Goal: Information Seeking & Learning: Learn about a topic

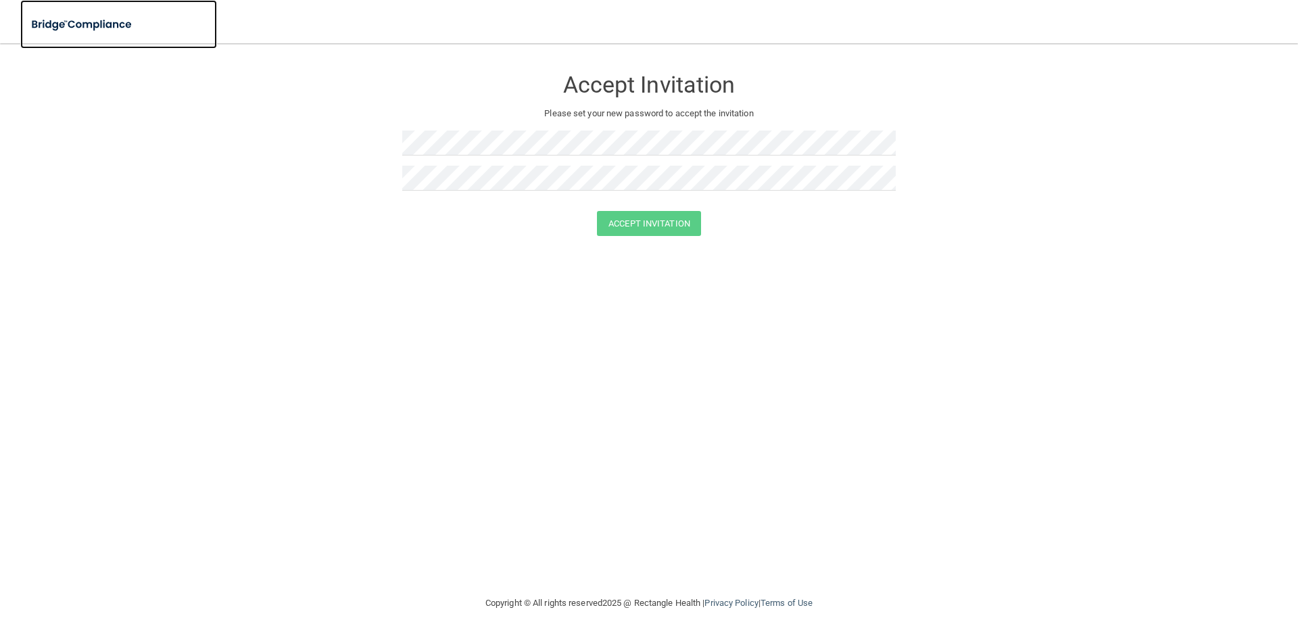
click at [85, 16] on img at bounding box center [82, 25] width 124 height 28
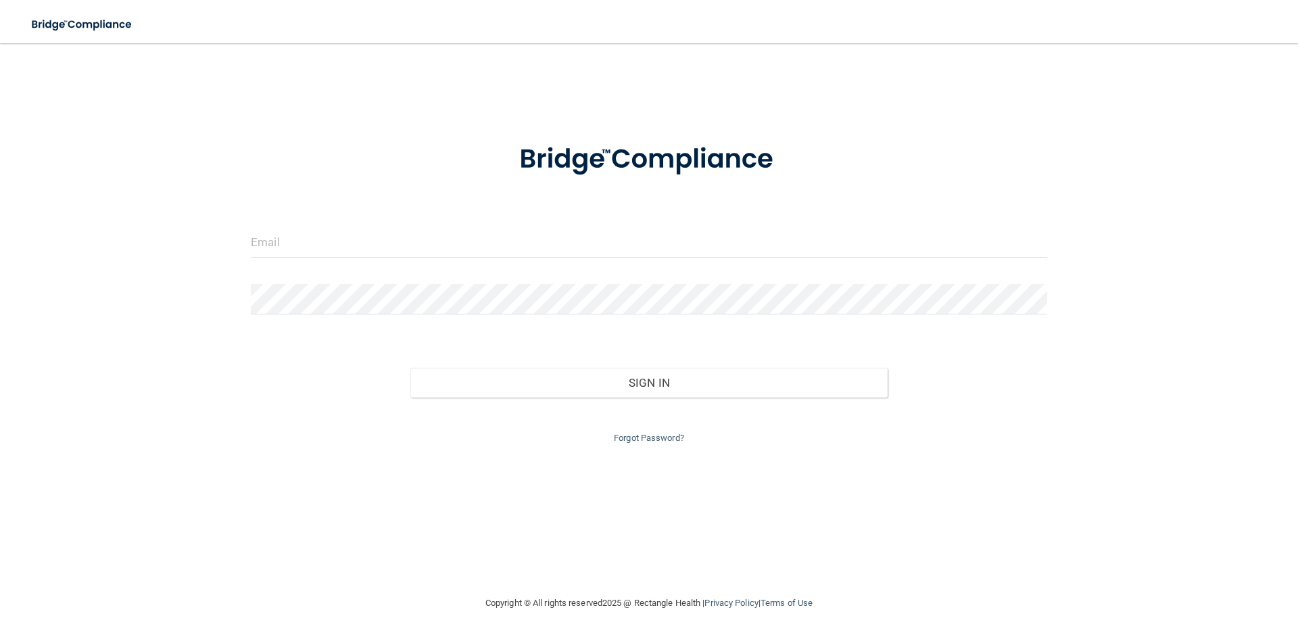
drag, startPoint x: 361, startPoint y: 225, endPoint x: 369, endPoint y: 237, distance: 13.7
click at [362, 227] on form "Invalid email/password. You don't have permission to access that page. Sign In …" at bounding box center [649, 285] width 797 height 322
click at [373, 256] on input "email" at bounding box center [649, 242] width 797 height 30
click at [362, 235] on input "email" at bounding box center [649, 242] width 797 height 30
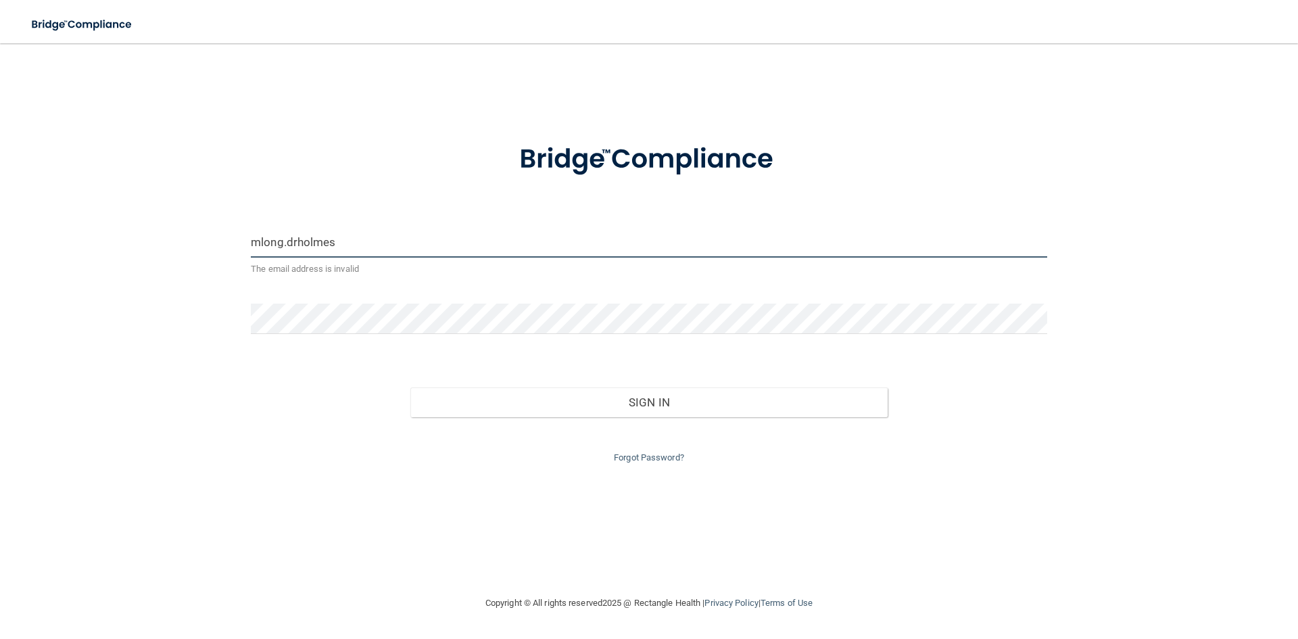
click at [411, 388] on button "Sign In" at bounding box center [650, 403] width 478 height 30
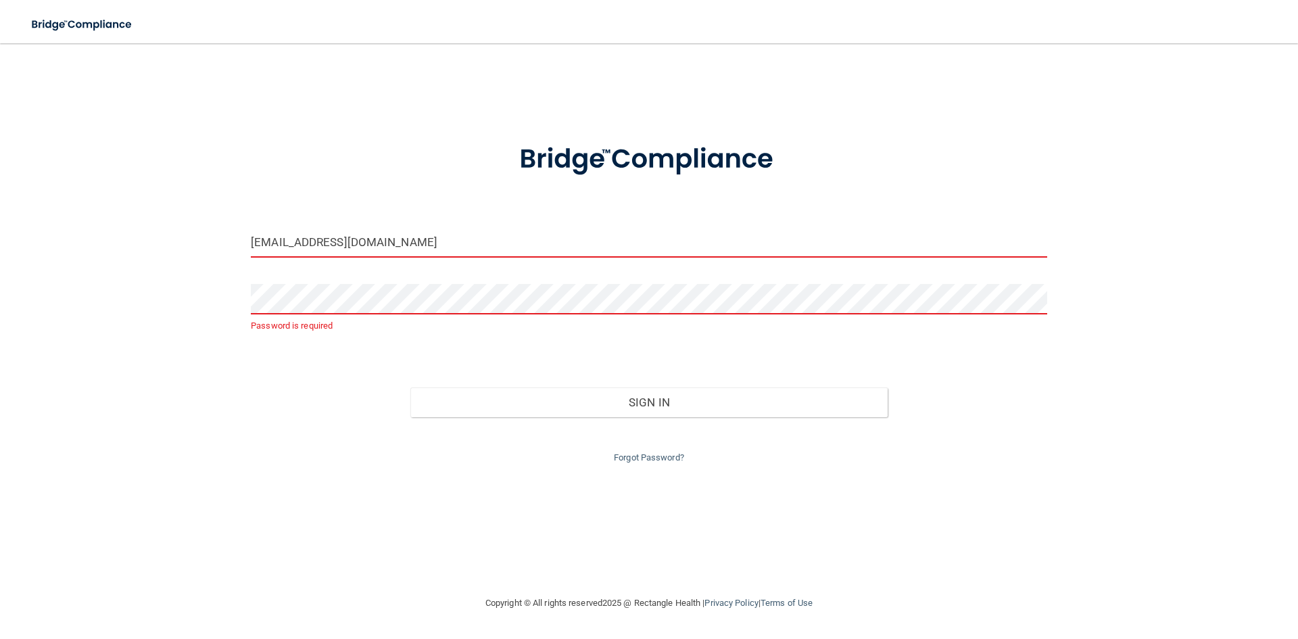
type input "[EMAIL_ADDRESS][DOMAIN_NAME]"
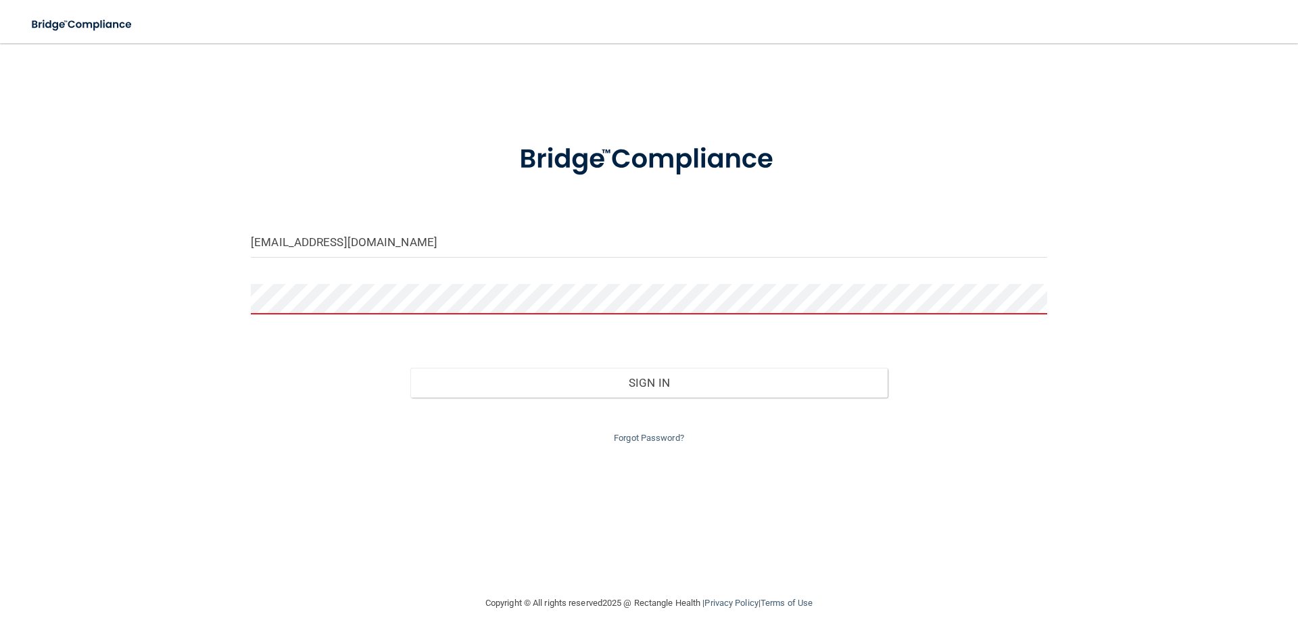
click at [411, 368] on button "Sign In" at bounding box center [650, 383] width 478 height 30
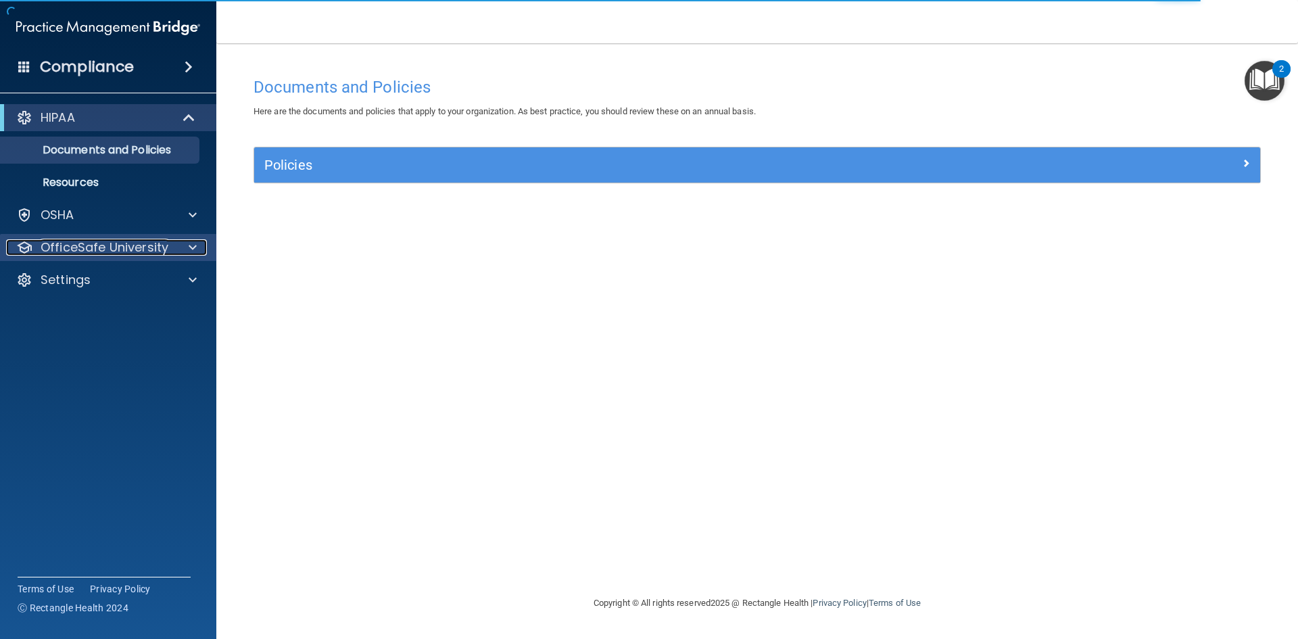
click at [121, 243] on p "OfficeSafe University" at bounding box center [105, 247] width 128 height 16
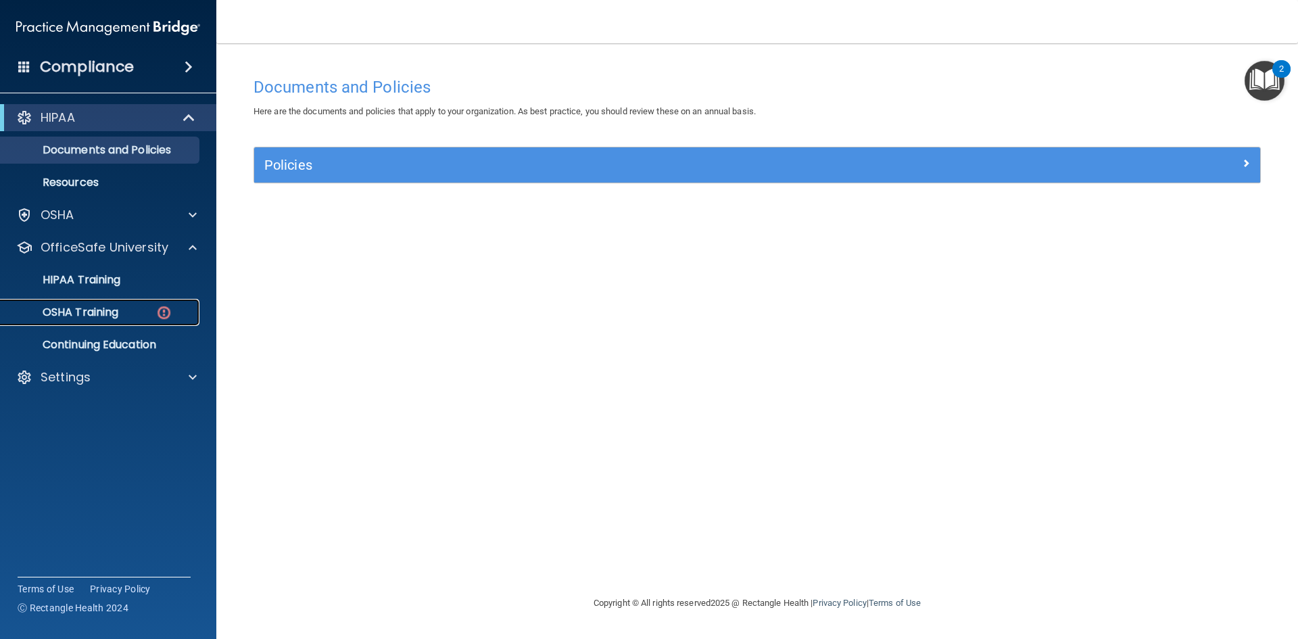
click at [127, 304] on link "OSHA Training" at bounding box center [92, 312] width 213 height 27
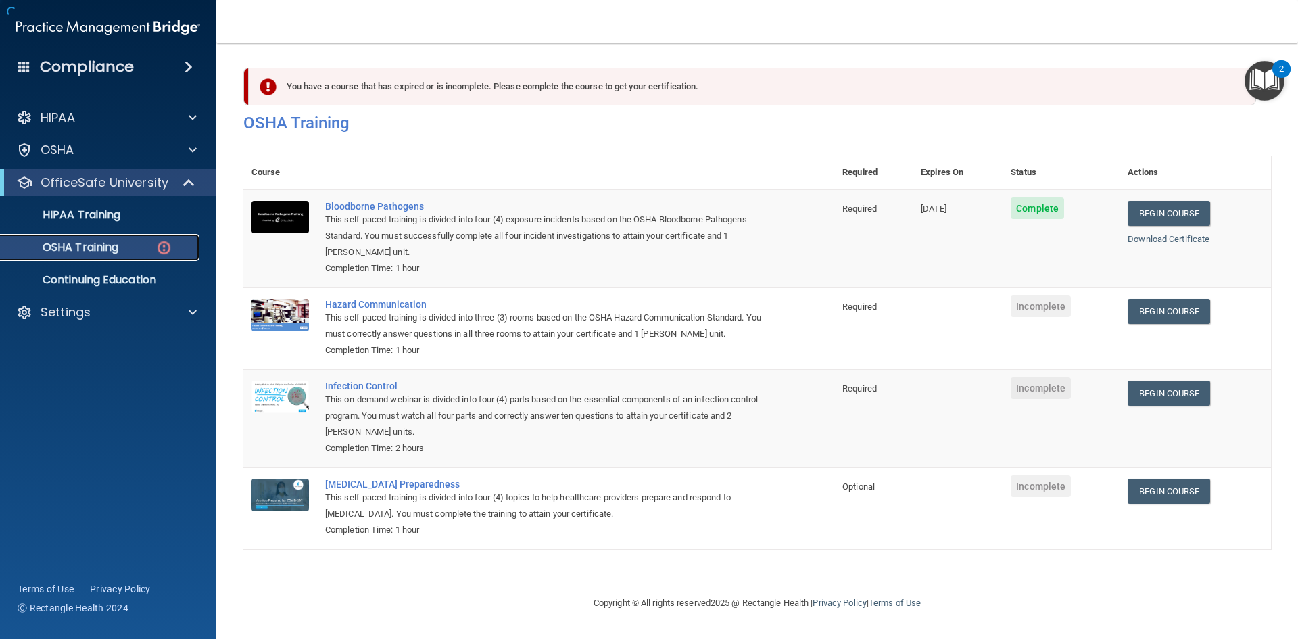
click at [164, 258] on link "OSHA Training" at bounding box center [92, 247] width 213 height 27
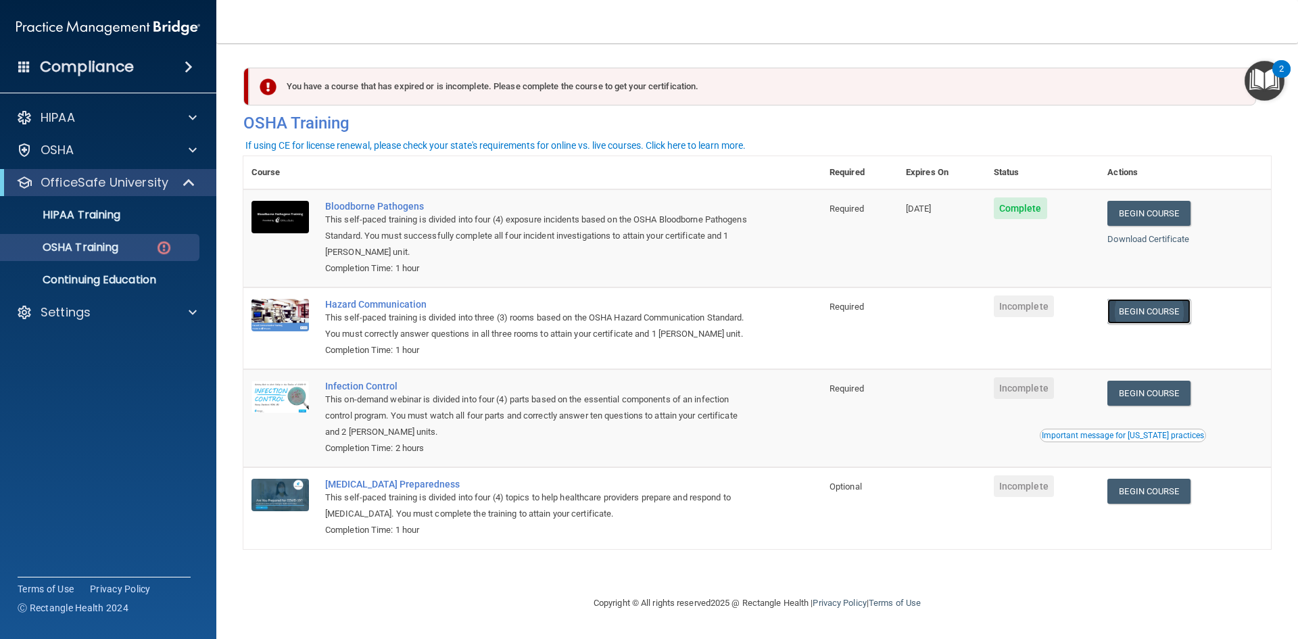
click at [1123, 319] on link "Begin Course" at bounding box center [1149, 311] width 83 height 25
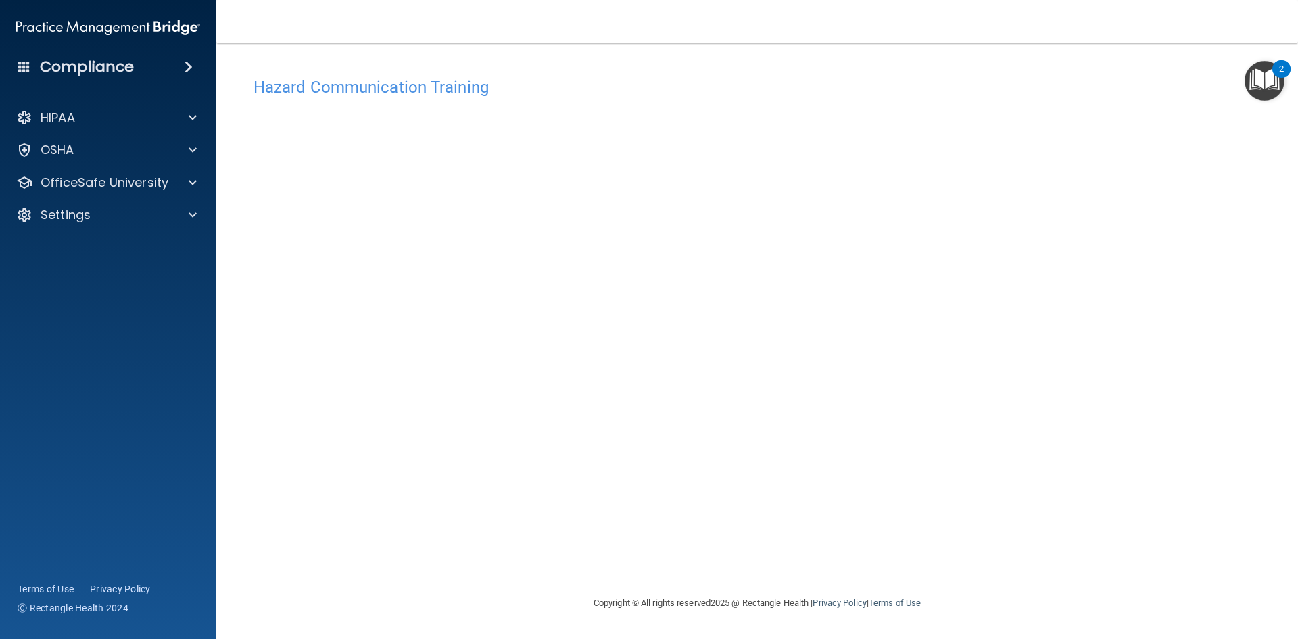
click at [166, 166] on div "HIPAA Documents and Policies Report an Incident Business Associates Emergency P…" at bounding box center [108, 169] width 217 height 141
click at [168, 181] on div "OfficeSafe University" at bounding box center [90, 182] width 168 height 16
click at [126, 245] on div "OSHA Training" at bounding box center [101, 248] width 185 height 14
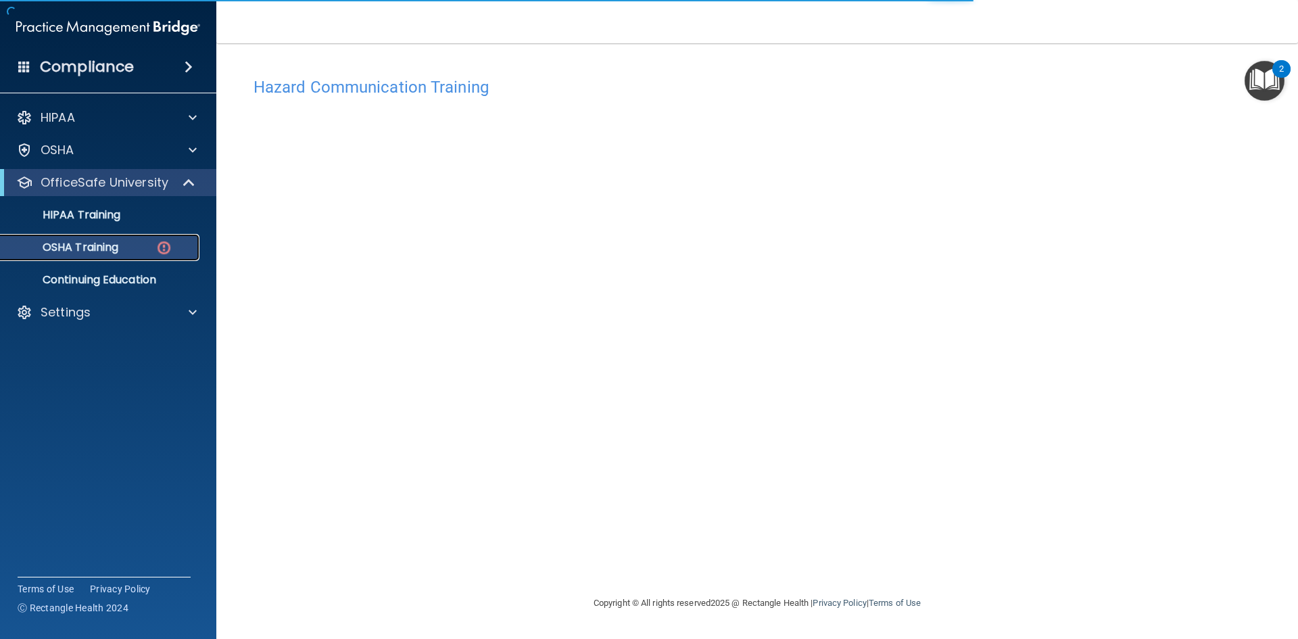
click at [157, 249] on img at bounding box center [164, 247] width 17 height 17
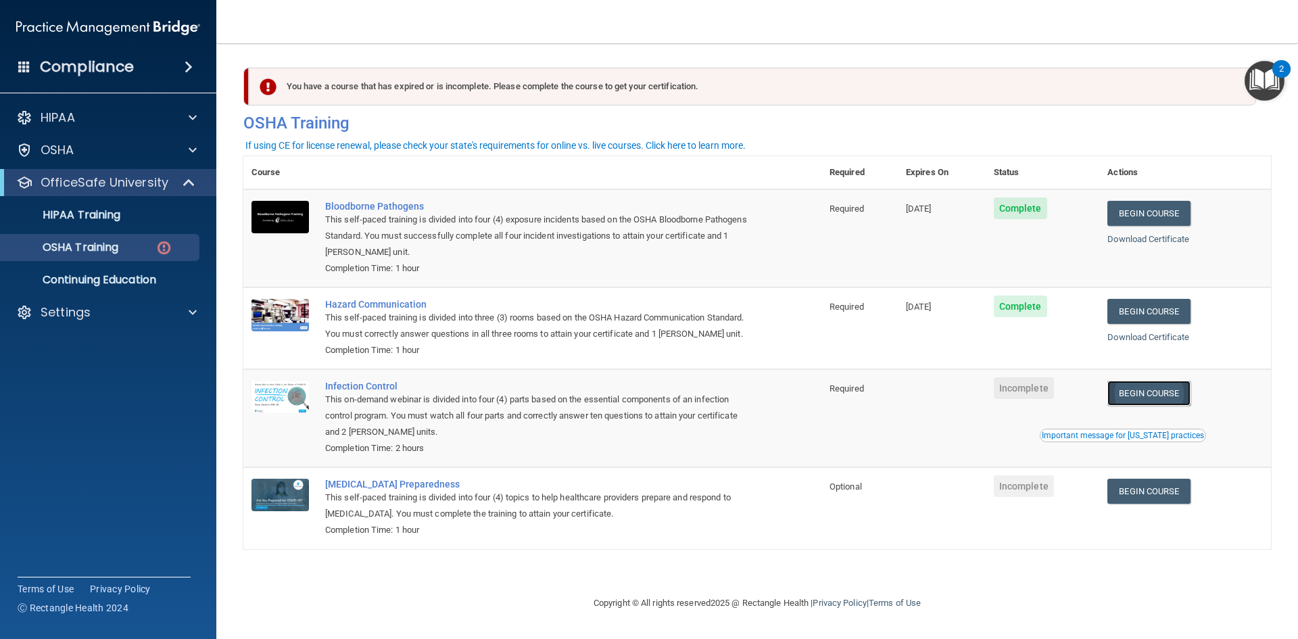
click at [1123, 385] on link "Begin Course" at bounding box center [1149, 393] width 83 height 25
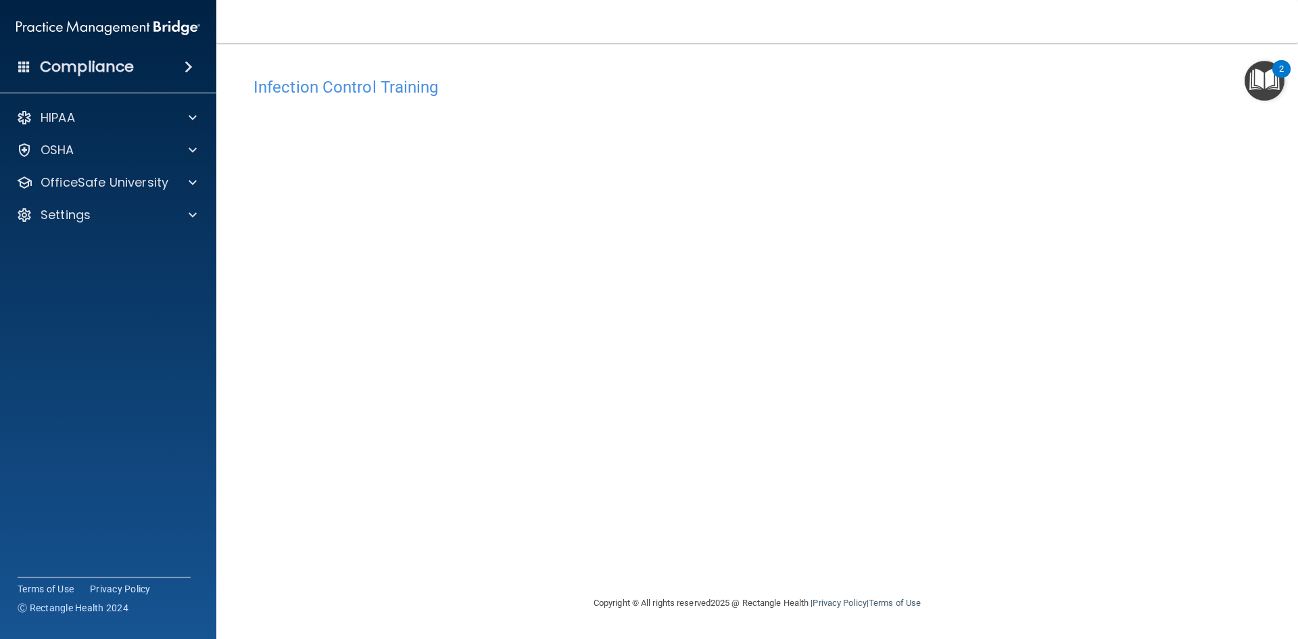
click at [1019, 511] on div "Infection Control Training This course doesn’t expire until . Are you sure you …" at bounding box center [757, 332] width 1028 height 525
drag, startPoint x: 150, startPoint y: 172, endPoint x: 163, endPoint y: 180, distance: 15.2
click at [152, 171] on div "OfficeSafe University" at bounding box center [108, 182] width 217 height 27
click at [170, 187] on div "OfficeSafe University" at bounding box center [90, 182] width 168 height 16
click at [126, 235] on link "OSHA Training" at bounding box center [92, 247] width 213 height 27
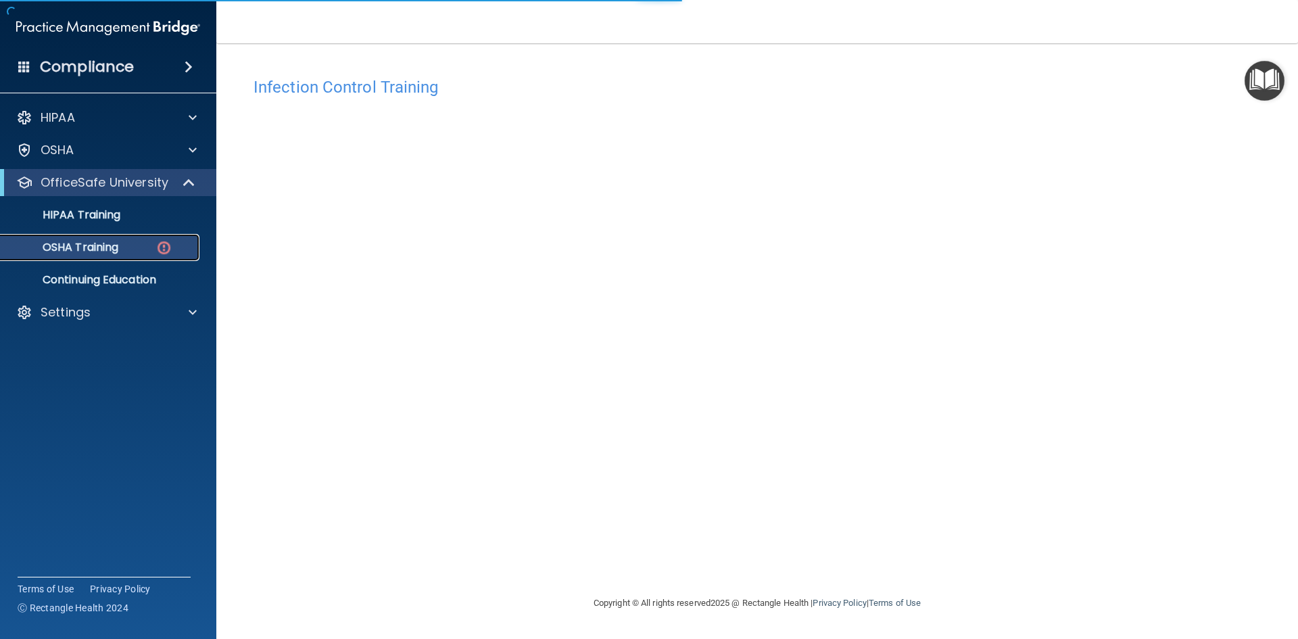
click at [128, 241] on div "OSHA Training" at bounding box center [101, 248] width 185 height 14
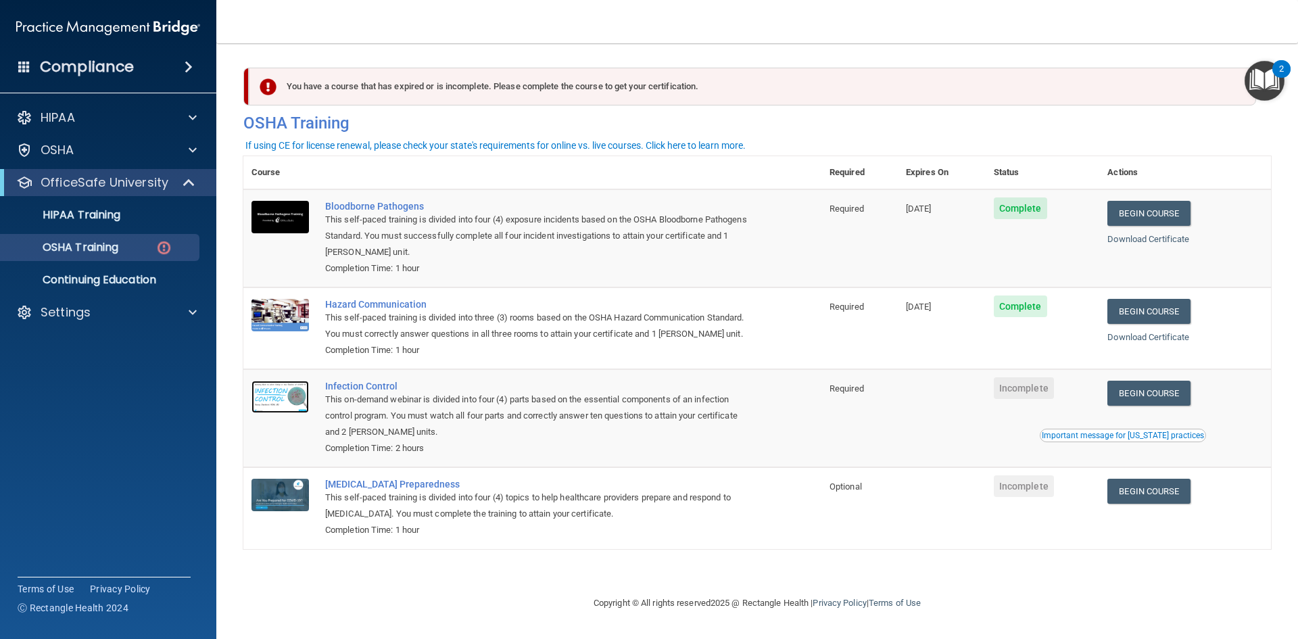
click at [295, 389] on img at bounding box center [280, 397] width 57 height 32
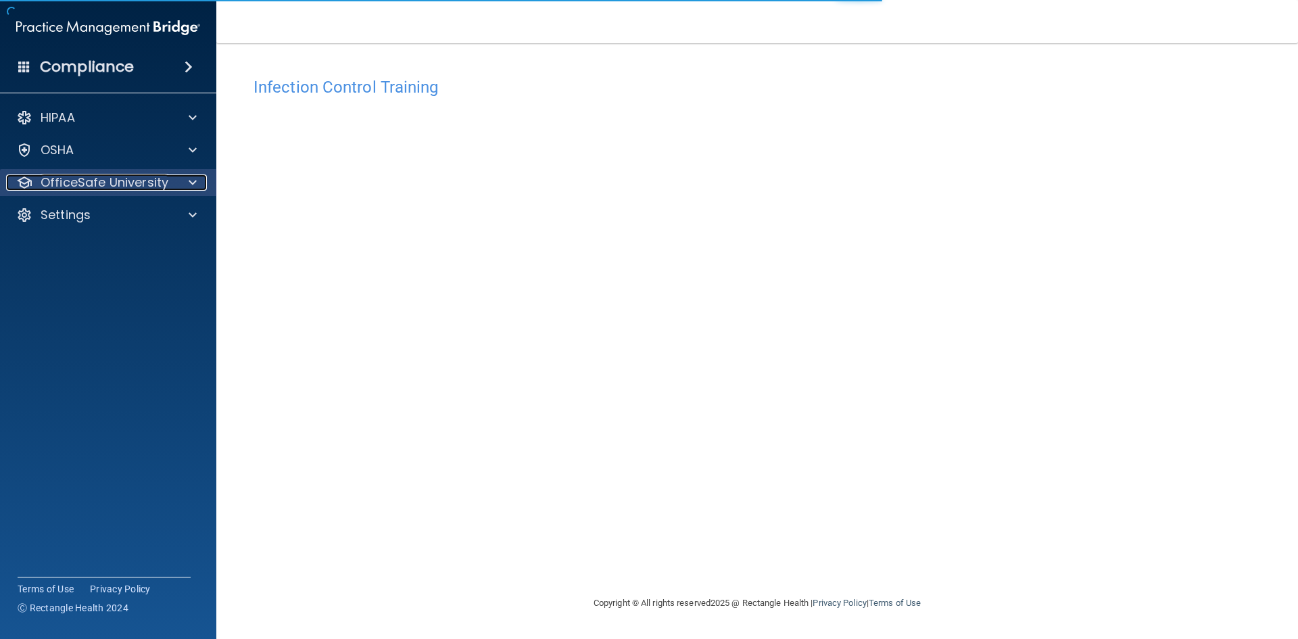
click at [120, 183] on p "OfficeSafe University" at bounding box center [105, 182] width 128 height 16
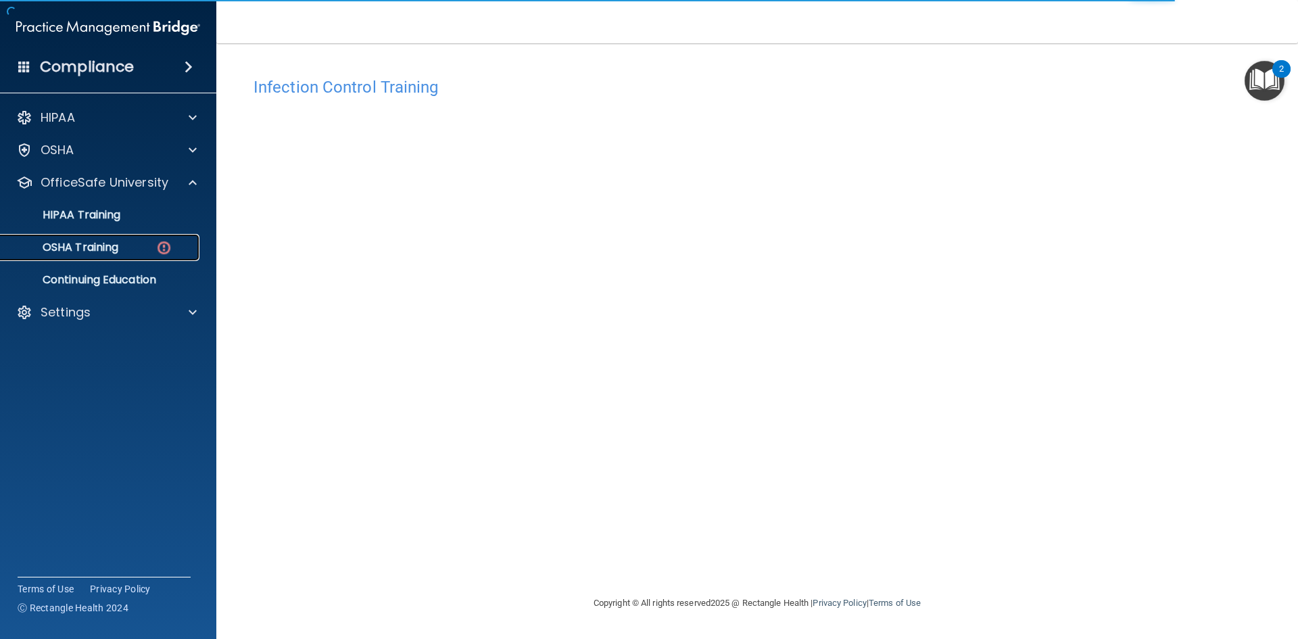
click at [129, 250] on div "OSHA Training" at bounding box center [101, 248] width 185 height 14
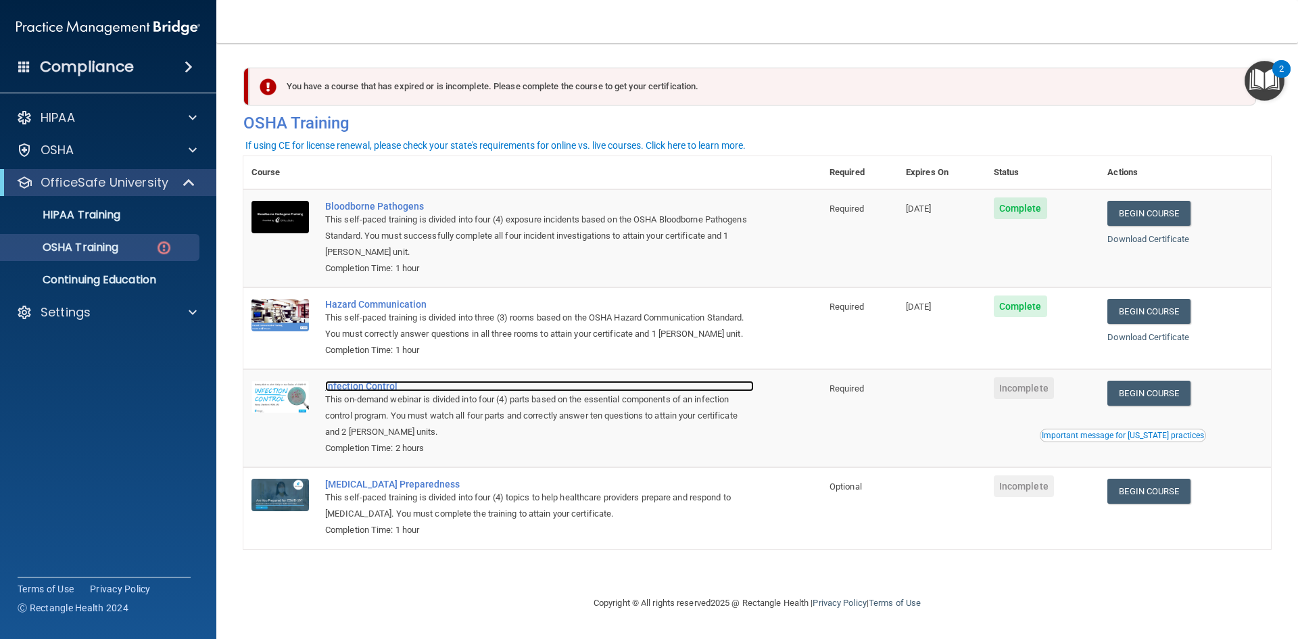
click at [359, 392] on div "Infection Control" at bounding box center [539, 386] width 429 height 11
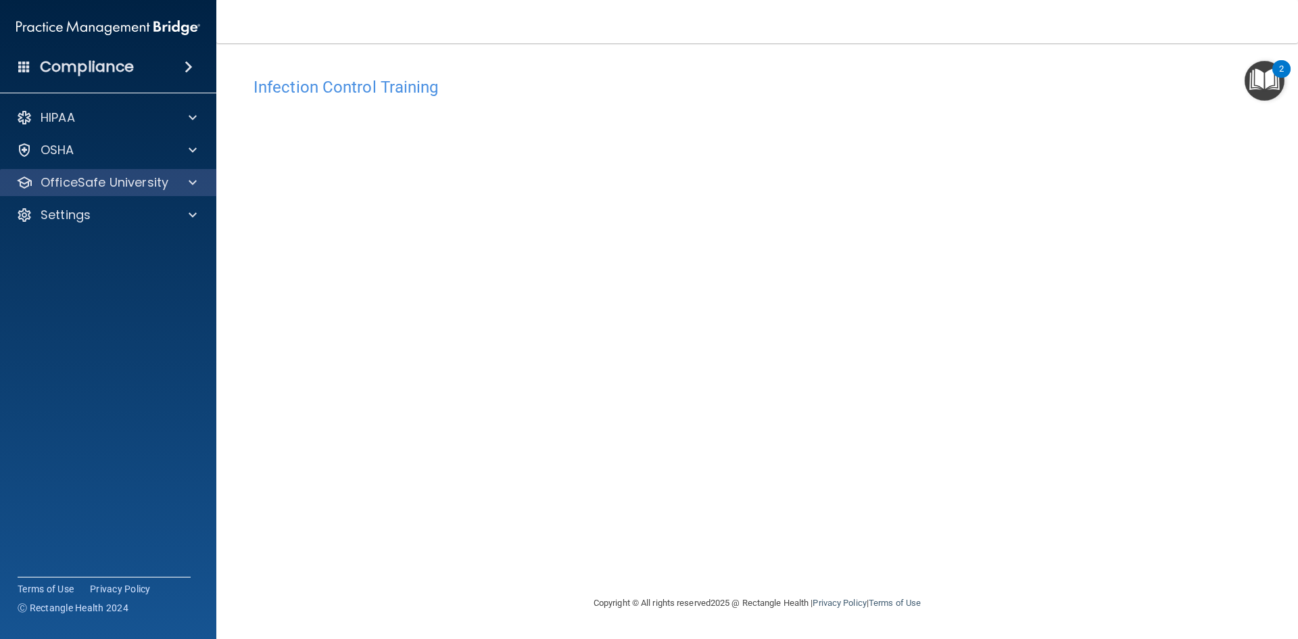
click at [125, 192] on div "OfficeSafe University" at bounding box center [108, 182] width 217 height 27
click at [141, 185] on p "OfficeSafe University" at bounding box center [105, 182] width 128 height 16
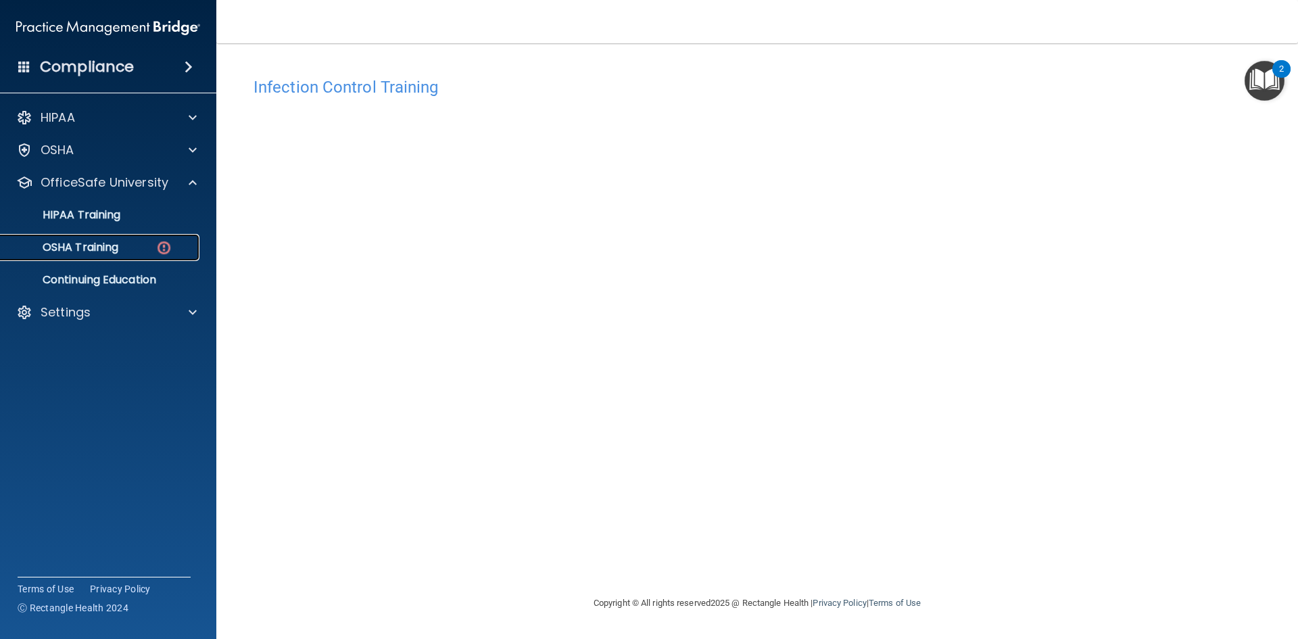
click at [85, 237] on link "OSHA Training" at bounding box center [92, 247] width 213 height 27
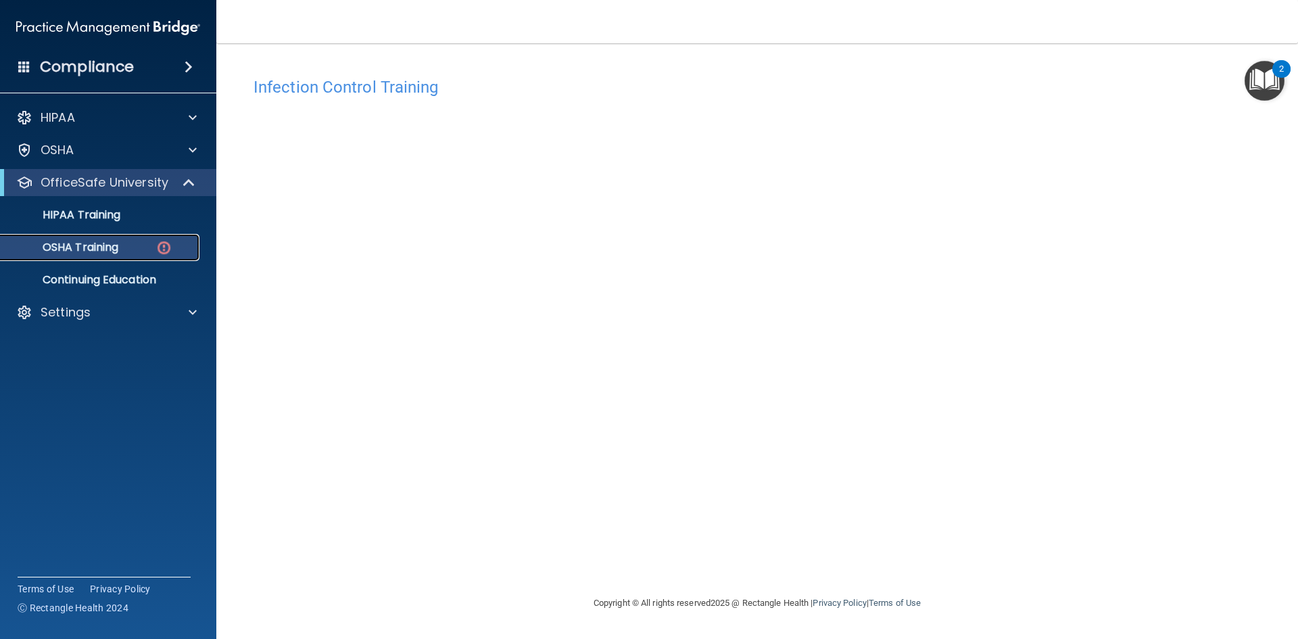
click at [85, 237] on link "OSHA Training" at bounding box center [92, 247] width 213 height 27
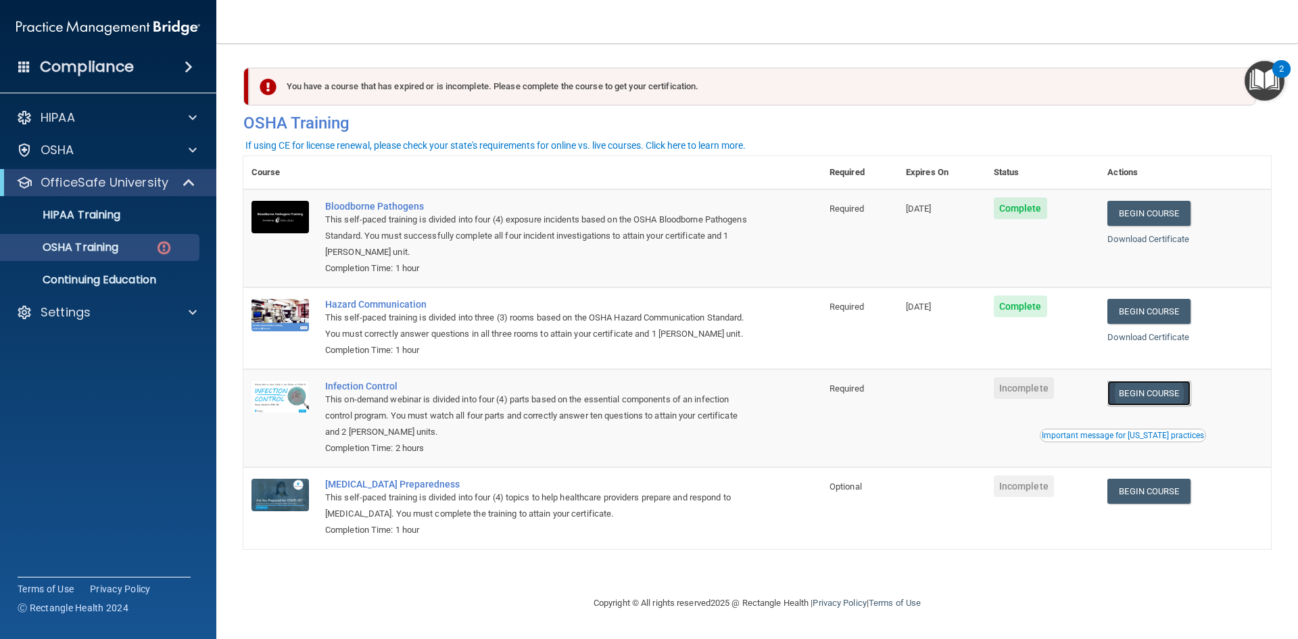
click at [1172, 400] on link "Begin Course" at bounding box center [1149, 393] width 83 height 25
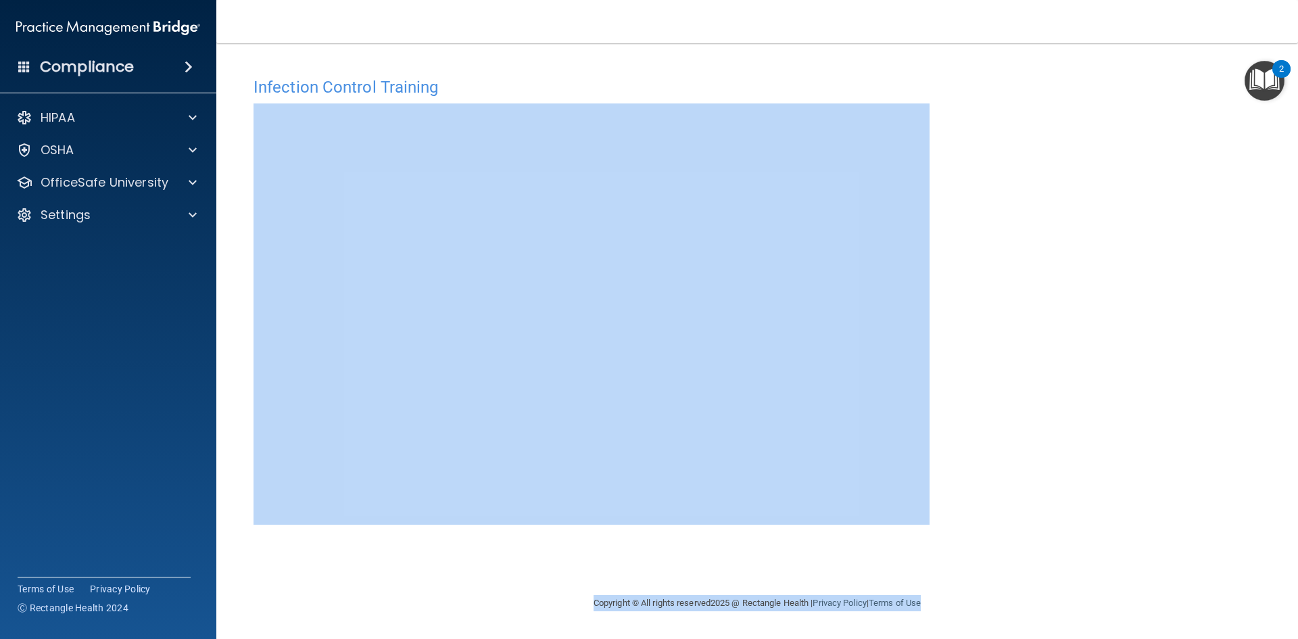
drag, startPoint x: 1104, startPoint y: 601, endPoint x: 1125, endPoint y: 489, distance: 113.4
click at [1059, 544] on main "Infection Control Training This course doesn’t expire until . Are you sure you …" at bounding box center [757, 341] width 1082 height 596
click at [1063, 412] on div "Infection Control Training This course doesn’t expire until . Are you sure you …" at bounding box center [757, 332] width 1028 height 525
drag, startPoint x: 978, startPoint y: 590, endPoint x: 960, endPoint y: 580, distance: 21.2
click at [978, 589] on div "Copyright © All rights reserved 2025 @ Rectangle Health | Privacy Policy | Term…" at bounding box center [758, 603] width 494 height 43
